Goal: Information Seeking & Learning: Learn about a topic

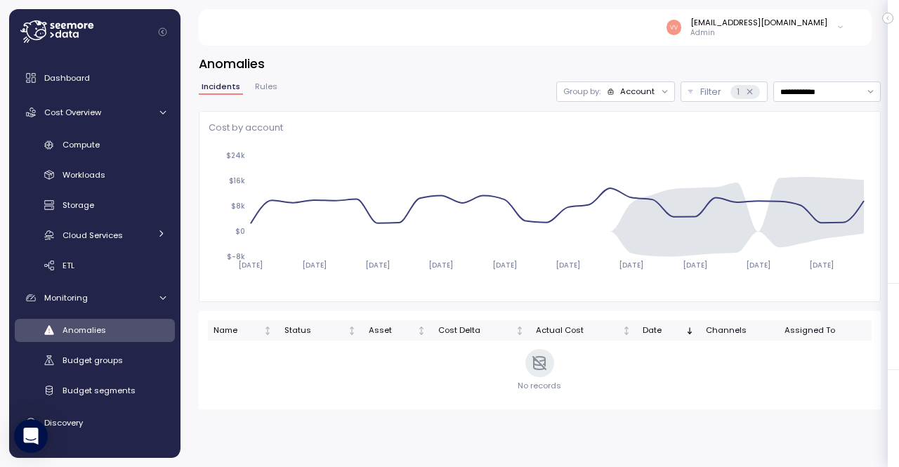
click at [236, 380] on div "Name Status Asset Cost Delta Actual Cost Date Channels Assigned To" at bounding box center [539, 360] width 663 height 80
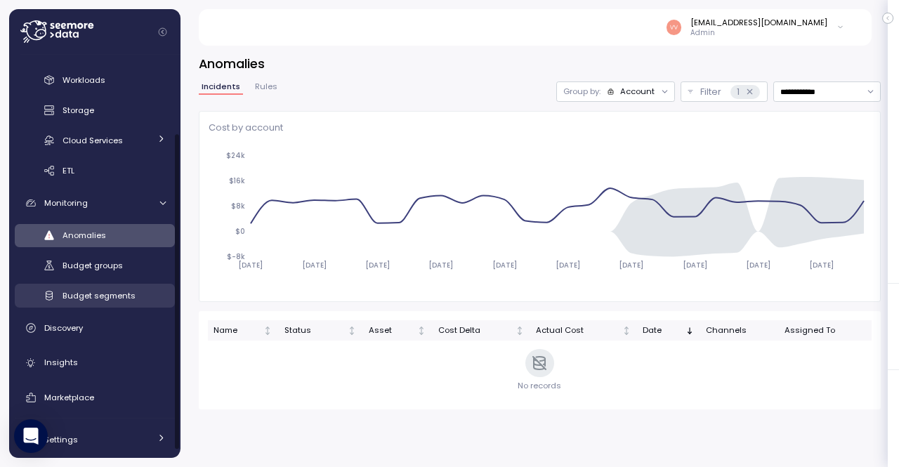
scroll to position [95, 0]
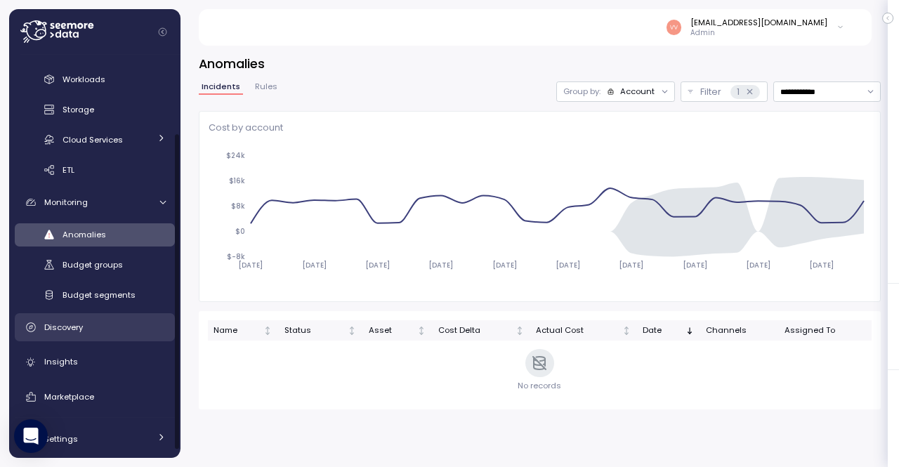
click at [95, 326] on div "Discovery" at bounding box center [104, 327] width 121 height 14
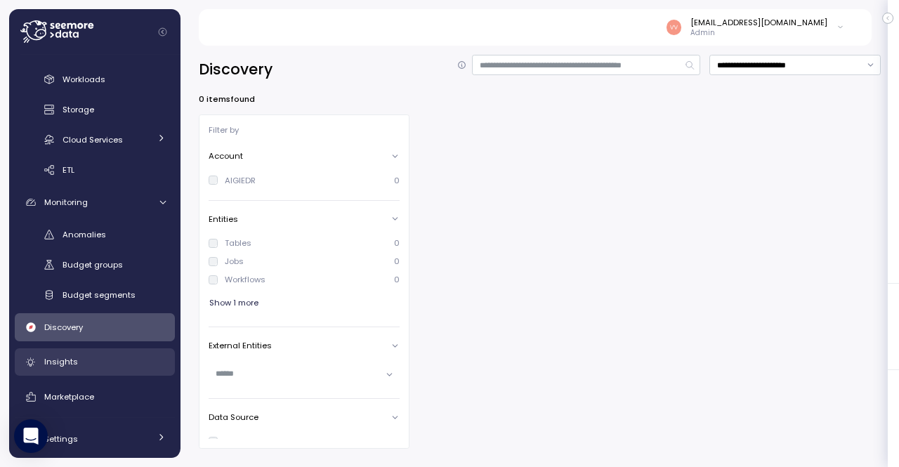
click at [104, 369] on div "Insights" at bounding box center [104, 362] width 121 height 14
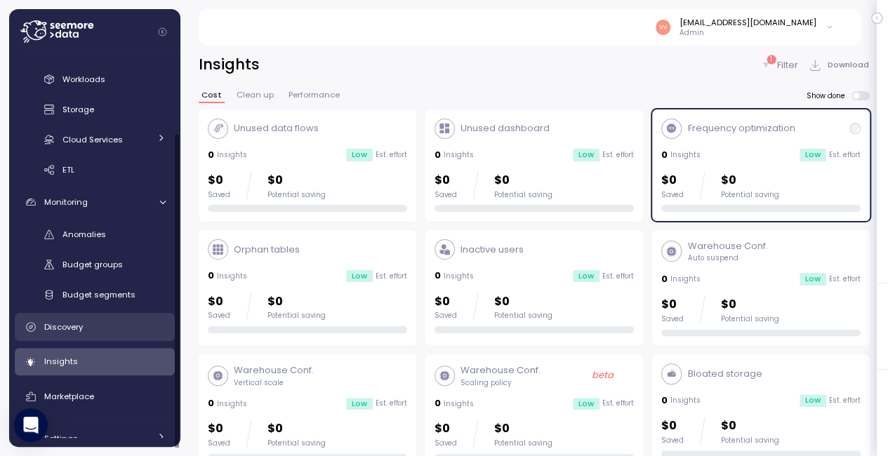
click at [114, 332] on div "Discovery" at bounding box center [104, 327] width 121 height 14
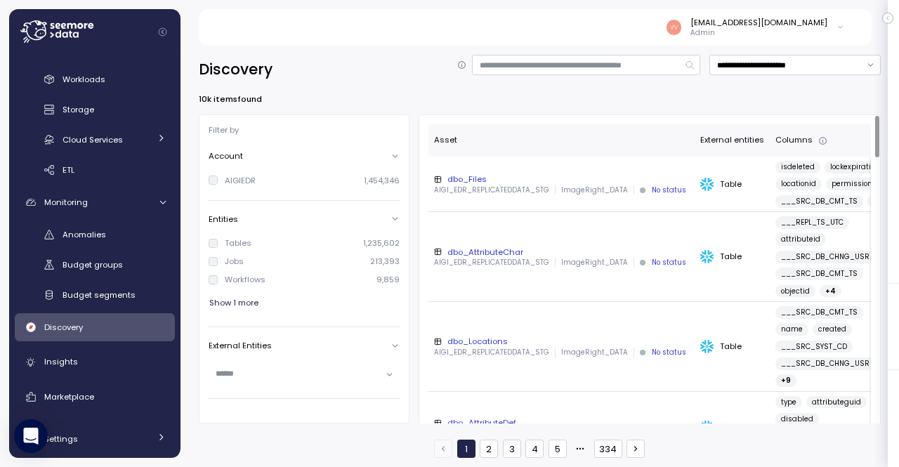
click at [747, 189] on div "Table" at bounding box center [732, 185] width 64 height 14
click at [472, 182] on div "dbo_Files" at bounding box center [561, 178] width 255 height 11
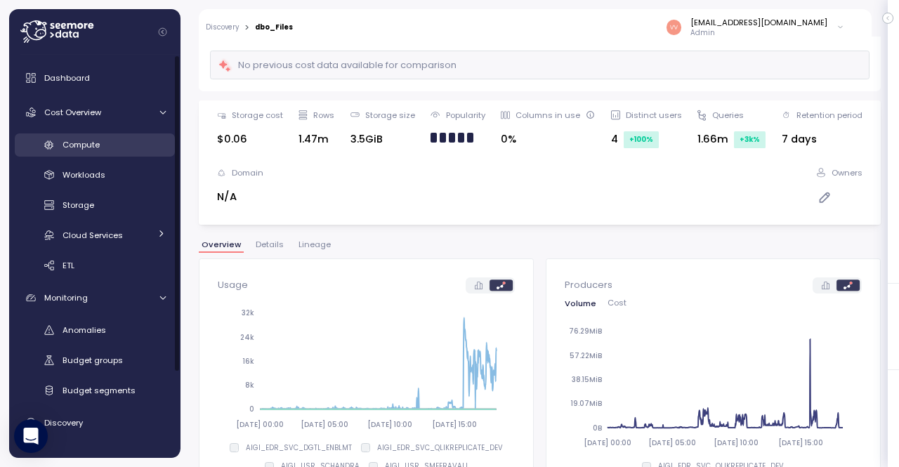
click at [88, 137] on link "Compute" at bounding box center [95, 144] width 160 height 23
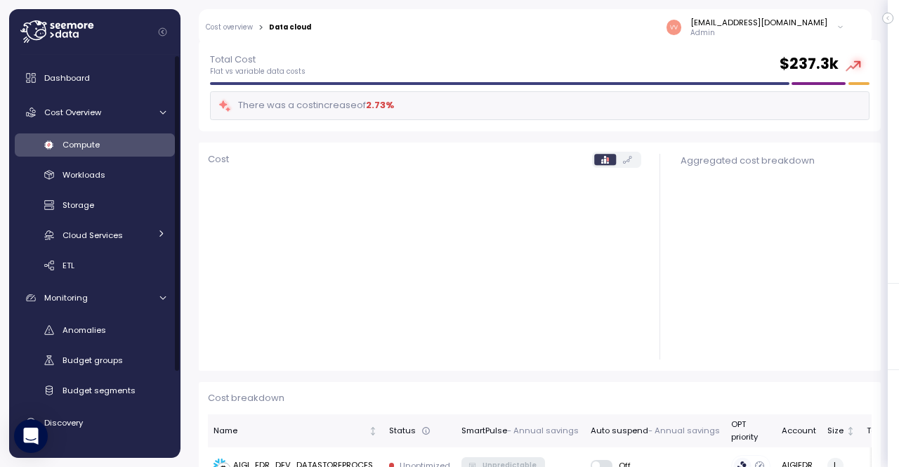
scroll to position [29, 0]
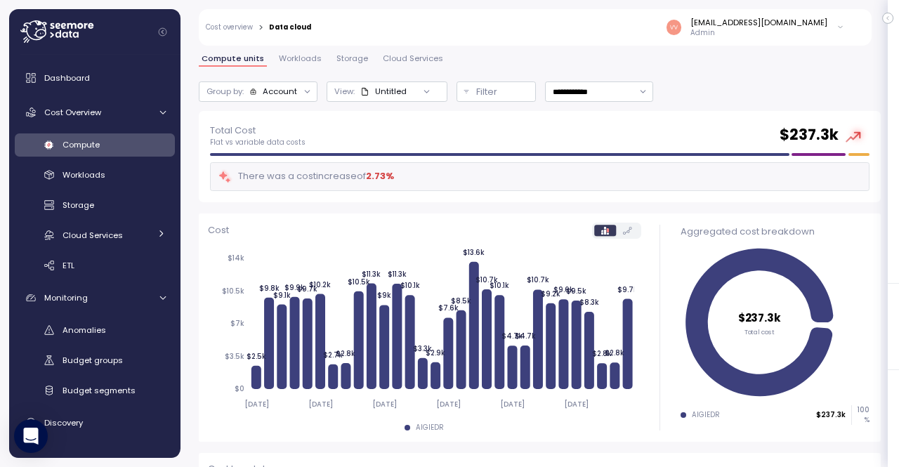
click at [293, 61] on span "Workloads" at bounding box center [300, 59] width 43 height 8
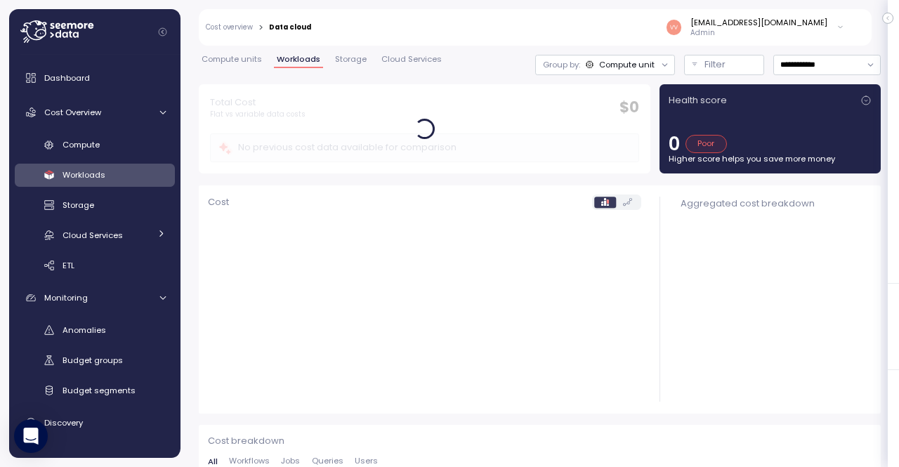
click at [245, 51] on div "**********" at bounding box center [540, 54] width 682 height 59
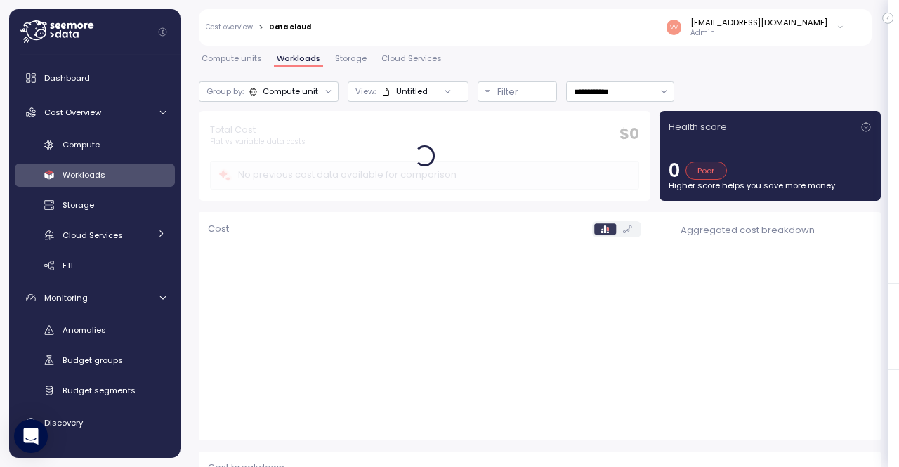
click at [245, 55] on span "Compute units" at bounding box center [232, 59] width 60 height 8
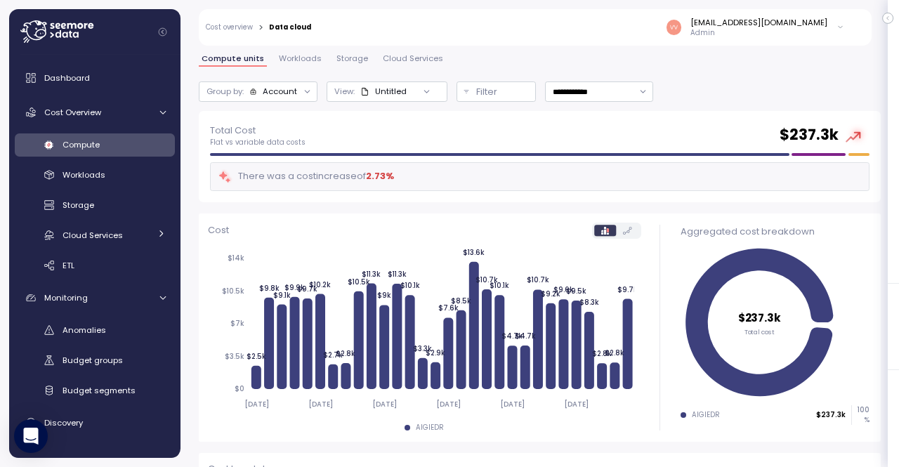
click at [261, 90] on div "Account" at bounding box center [273, 91] width 48 height 11
click at [364, 92] on icon at bounding box center [364, 91] width 9 height 9
click at [400, 91] on div "Untitled" at bounding box center [383, 91] width 46 height 11
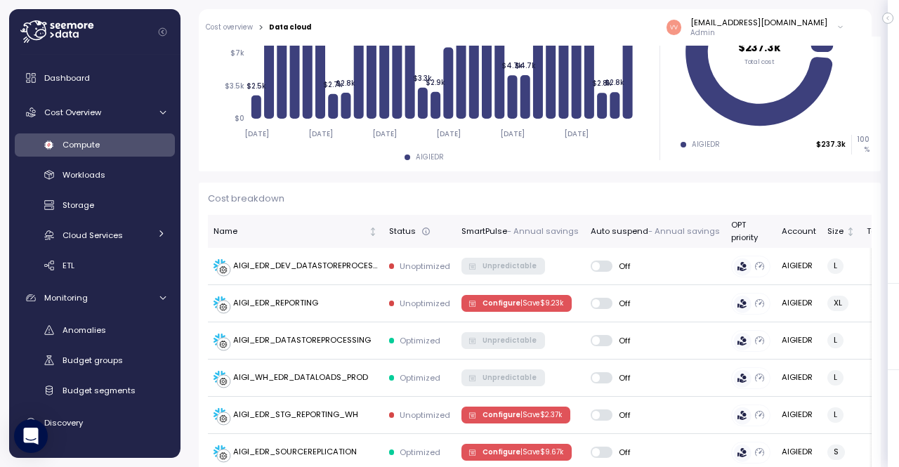
scroll to position [301, 0]
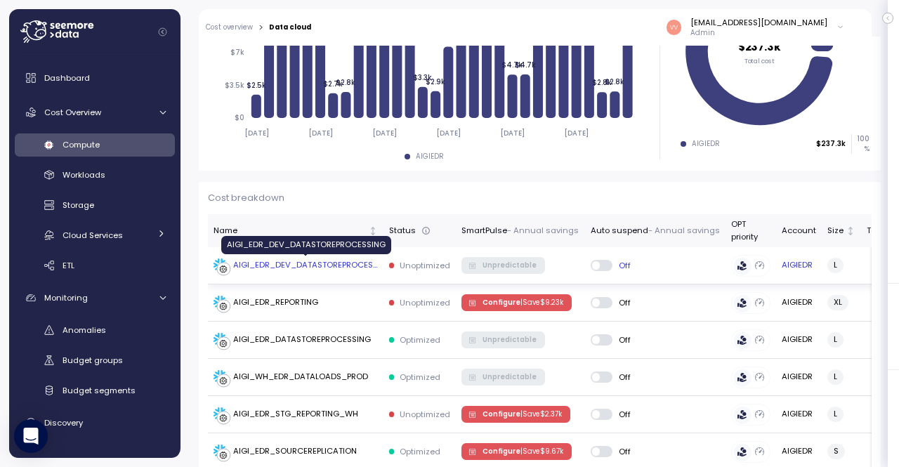
click at [355, 262] on div "AIGI_EDR_DEV_DATASTOREPROCESSING" at bounding box center [305, 265] width 145 height 13
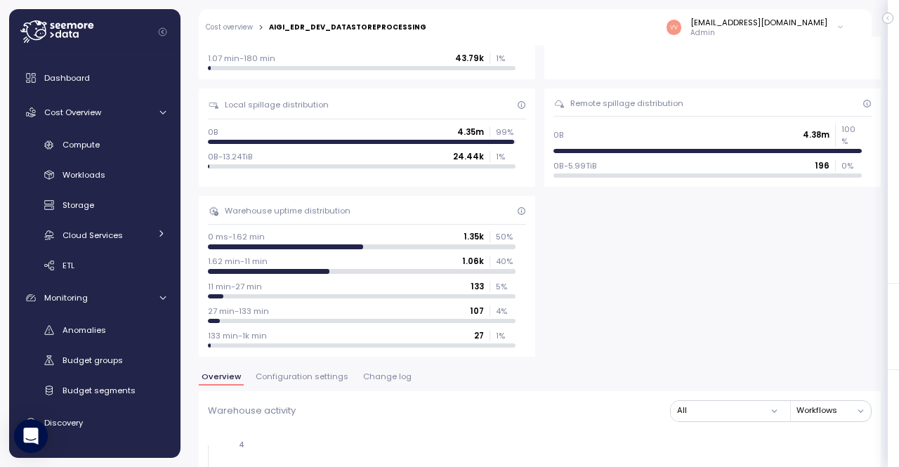
scroll to position [709, 0]
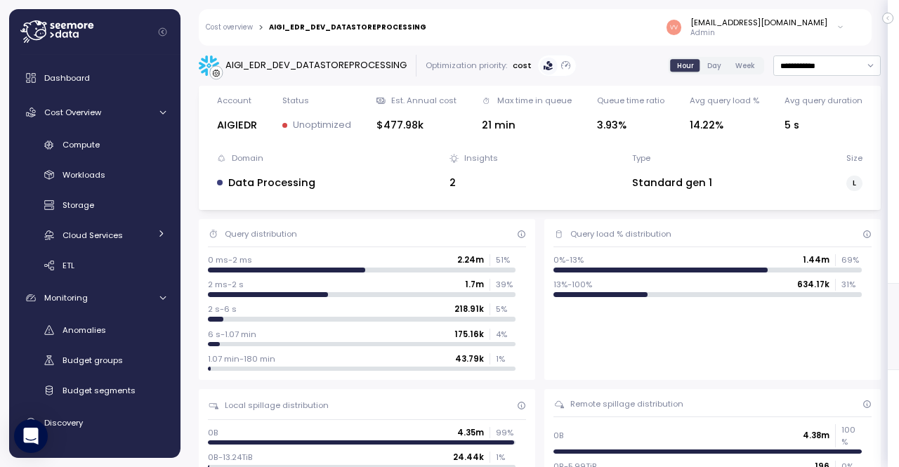
scroll to position [998, 0]
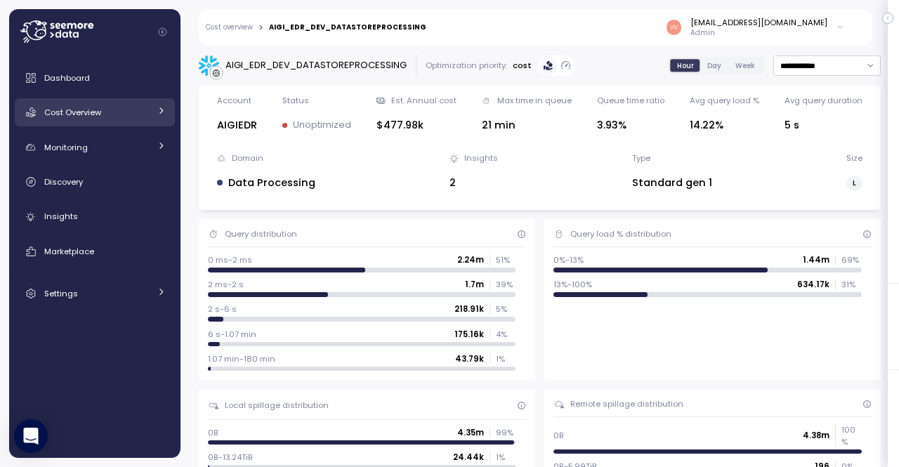
click at [103, 110] on div "Cost Overview" at bounding box center [96, 112] width 105 height 14
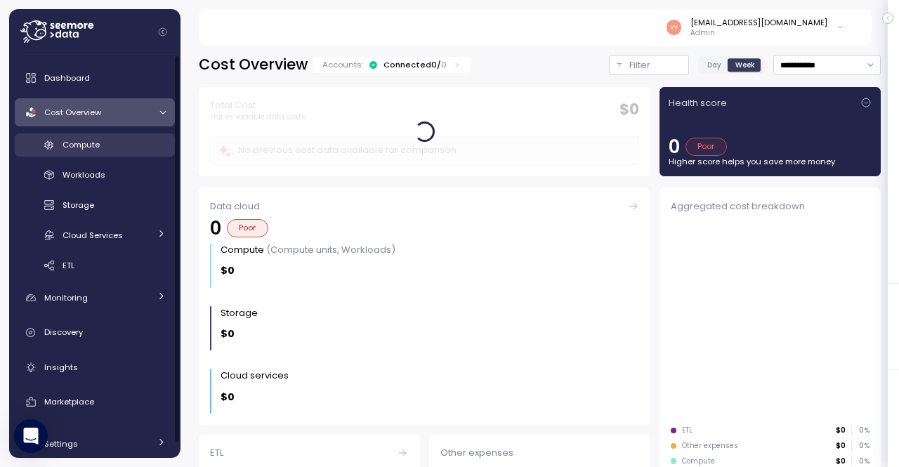
click at [110, 148] on div "Compute" at bounding box center [113, 145] width 103 height 14
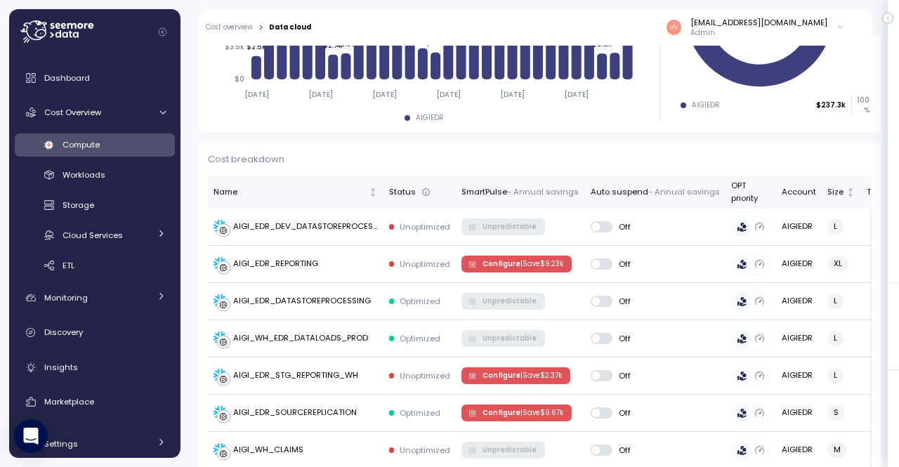
scroll to position [341, 0]
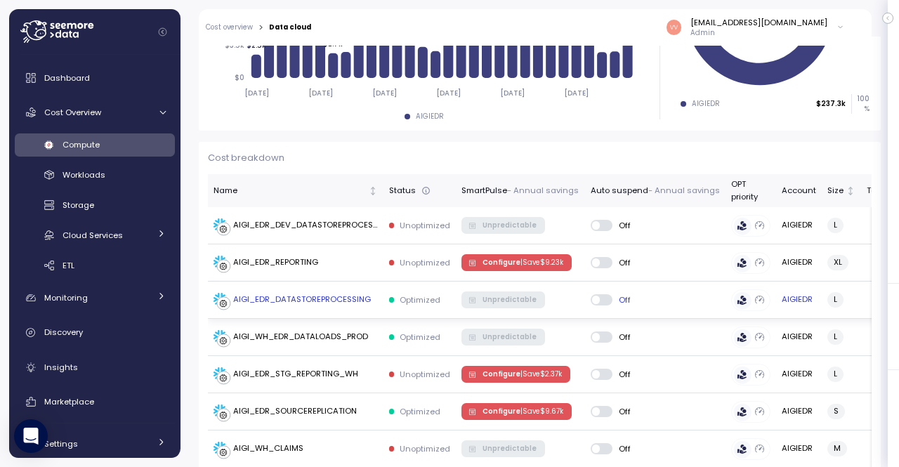
click at [351, 303] on div "AIGI_EDR_DATASTOREPROCESSING" at bounding box center [302, 299] width 138 height 13
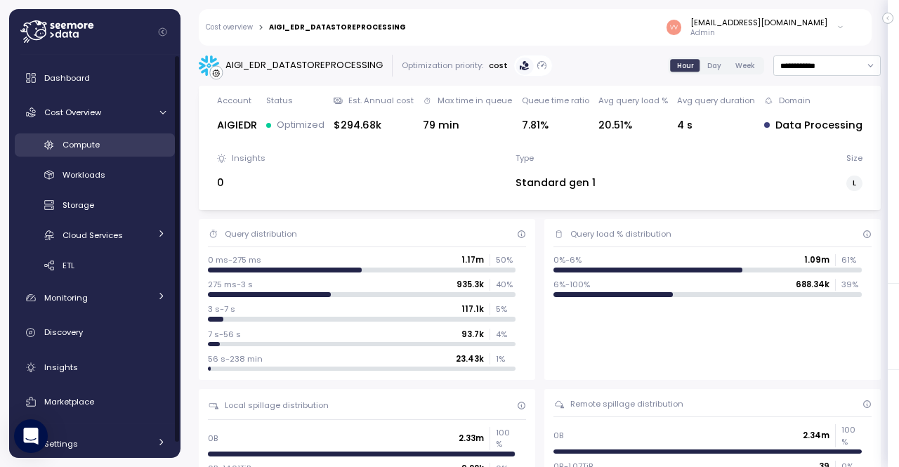
scroll to position [810, 0]
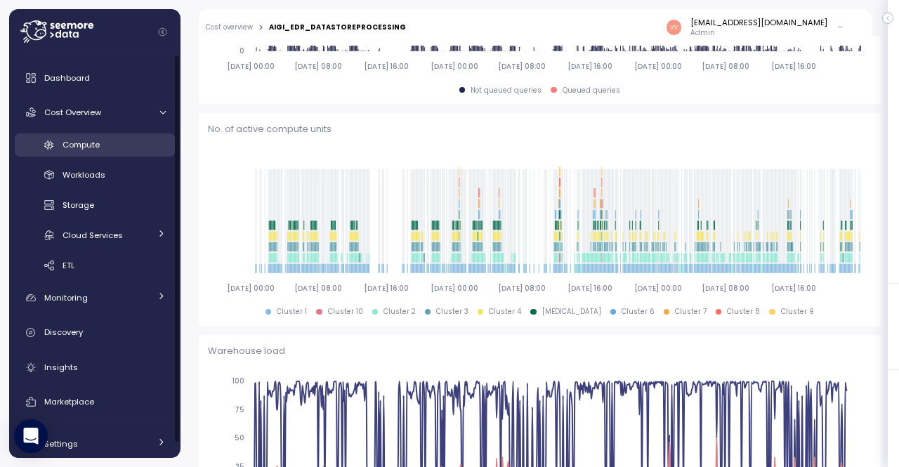
click at [93, 145] on span "Compute" at bounding box center [80, 144] width 37 height 11
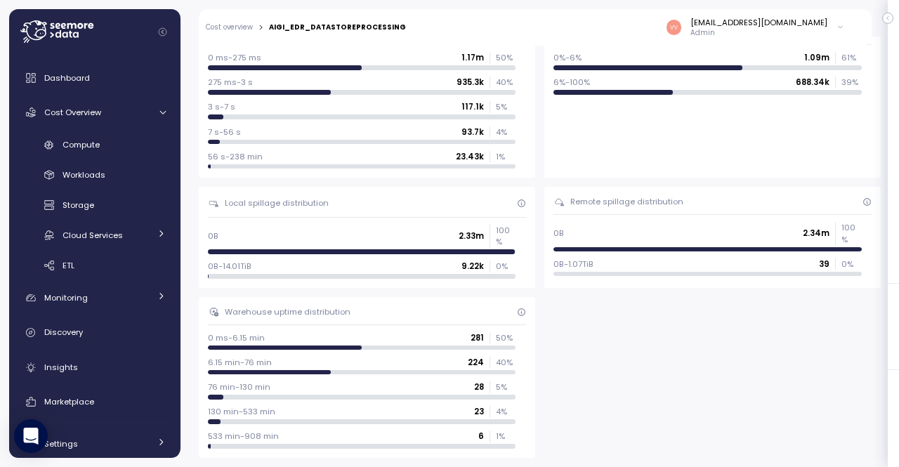
scroll to position [336, 0]
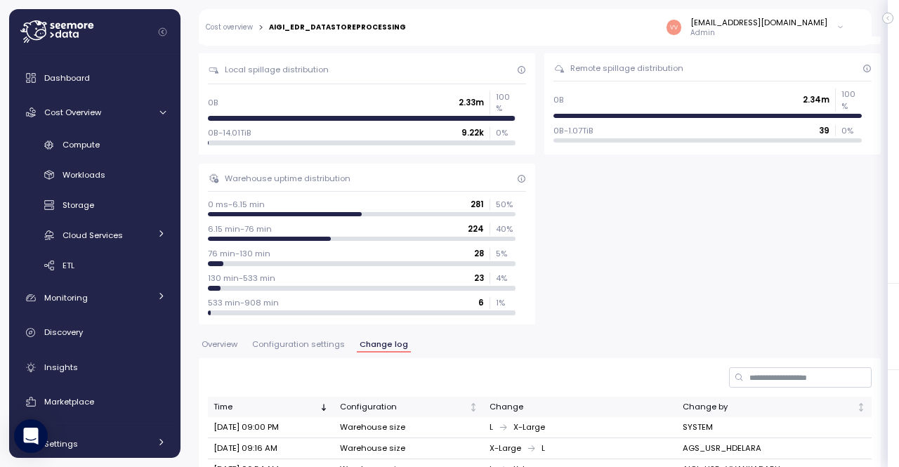
click at [309, 341] on span "Configuration settings" at bounding box center [298, 345] width 93 height 8
